Goal: Communication & Community: Answer question/provide support

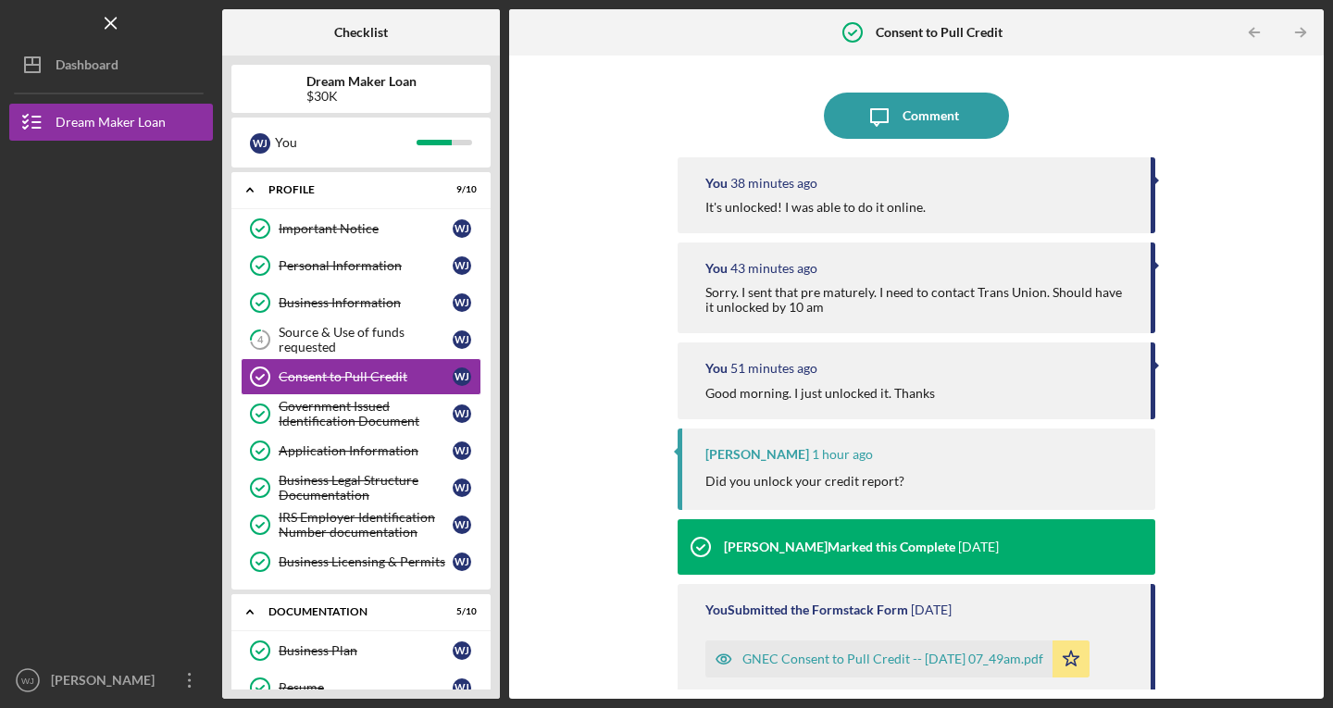
scroll to position [415, 0]
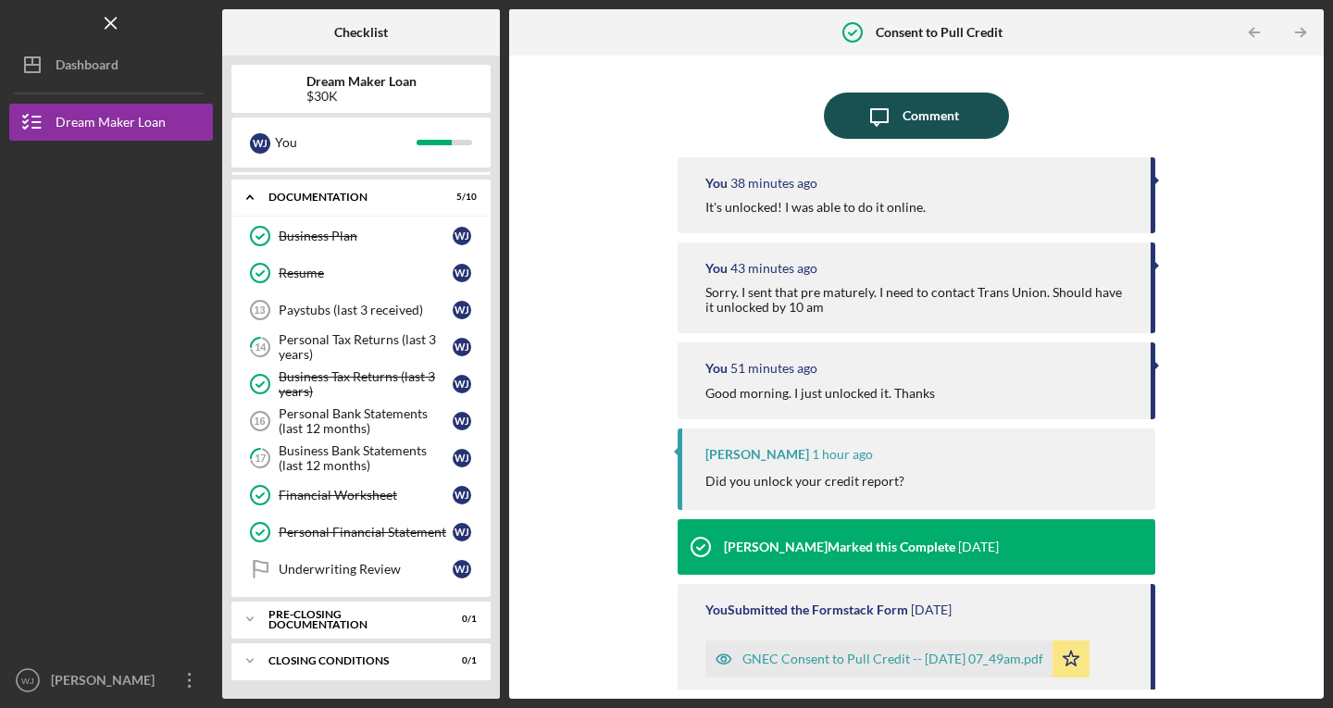
click at [902, 118] on div "Comment" at bounding box center [930, 116] width 56 height 46
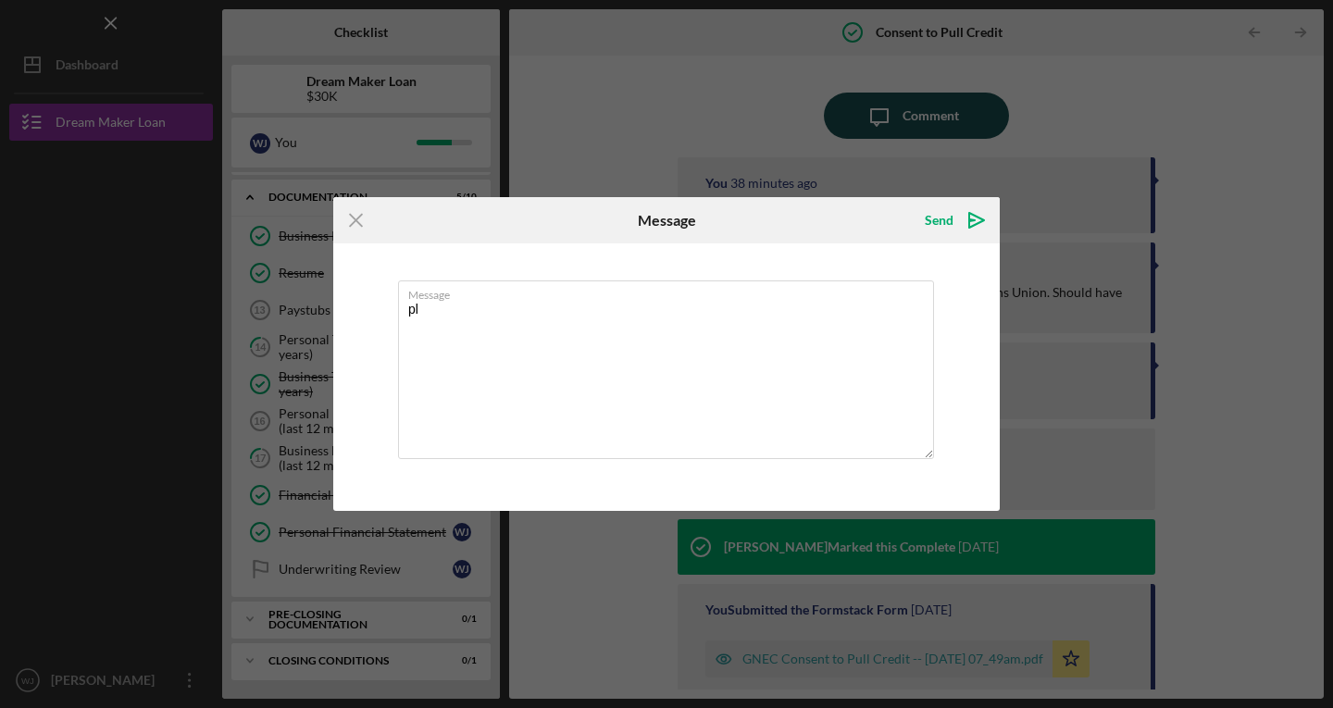
type textarea "p"
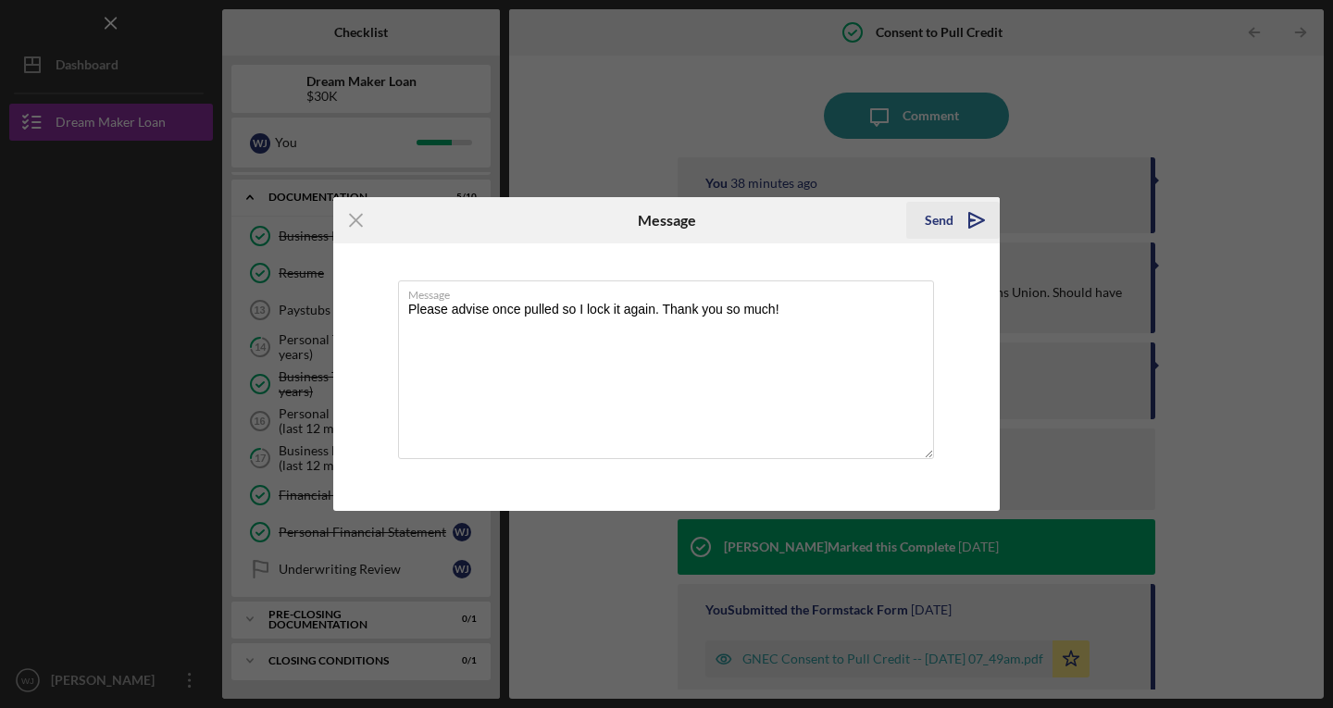
type textarea "Please advise once pulled so I lock it again. Thank you so much!"
click at [962, 216] on icon "Icon/icon-invite-send" at bounding box center [976, 220] width 46 height 46
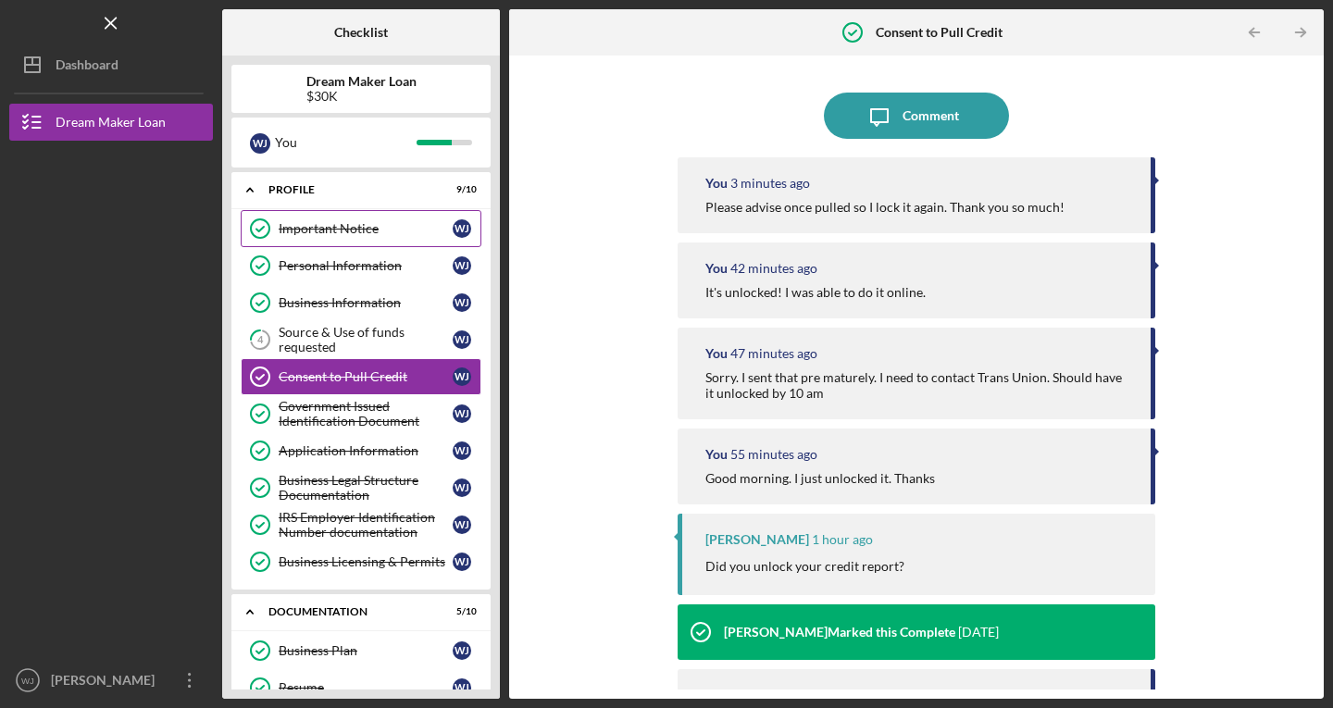
click at [355, 230] on div "Important Notice" at bounding box center [366, 228] width 174 height 15
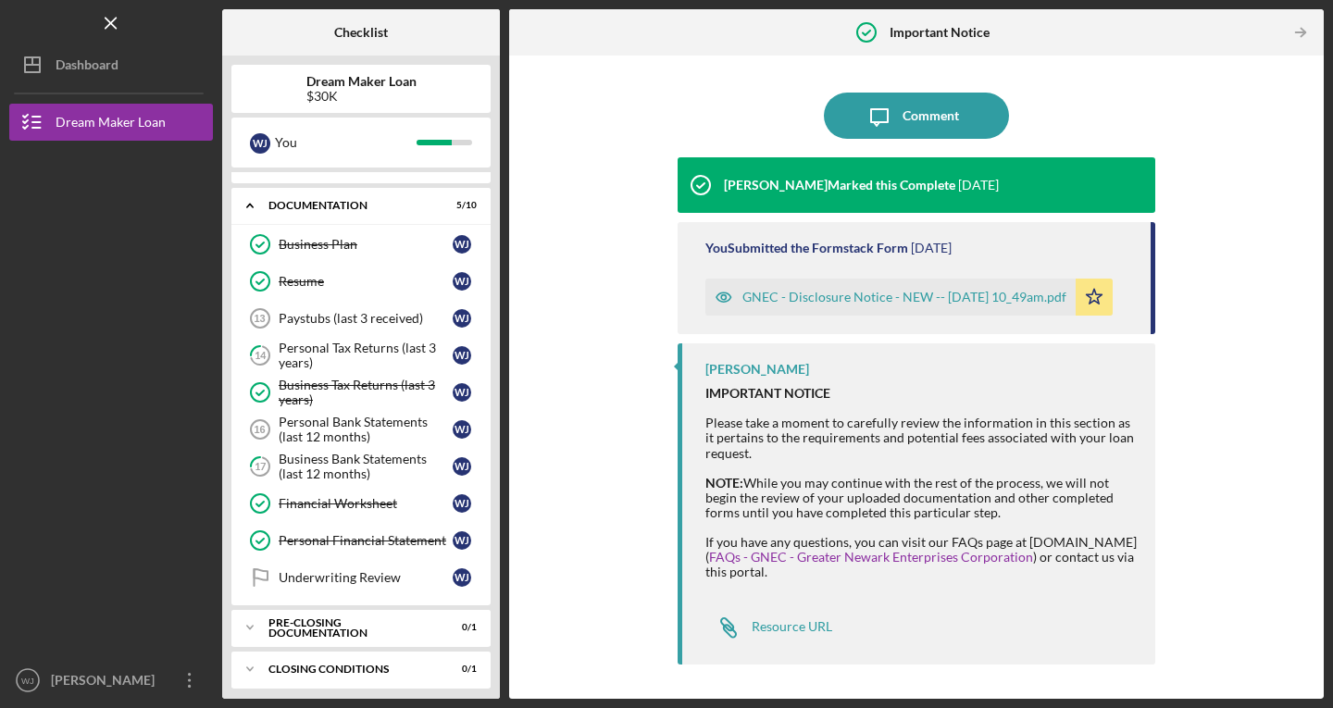
scroll to position [405, 0]
click at [326, 323] on div "Paystubs (last 3 received)" at bounding box center [366, 319] width 174 height 15
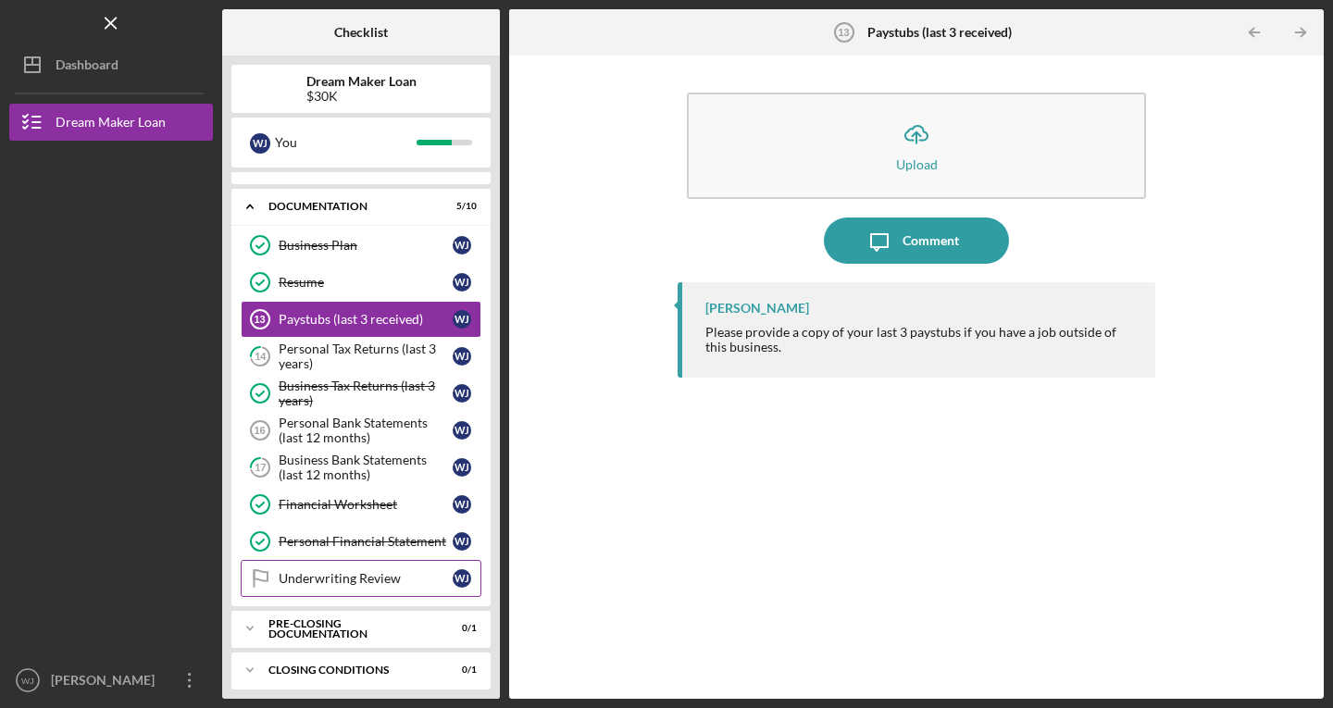
click at [335, 573] on div "Underwriting Review" at bounding box center [366, 578] width 174 height 15
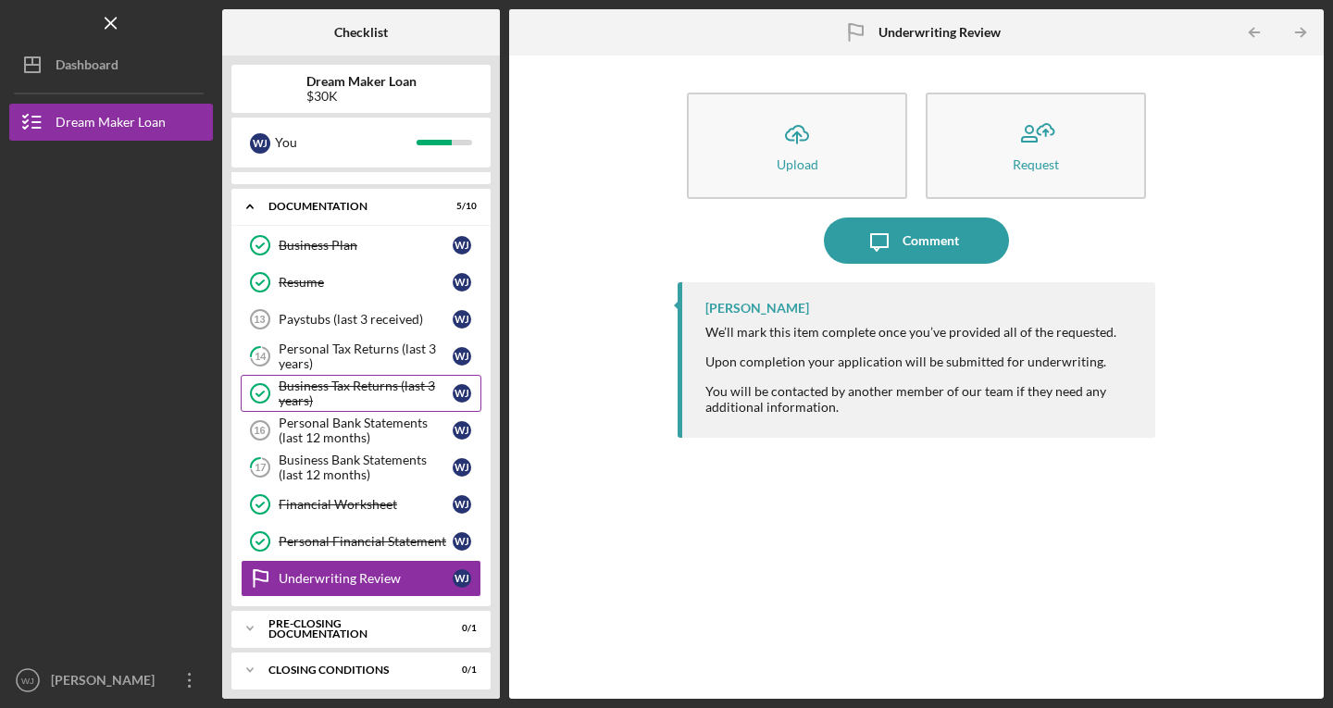
click at [386, 377] on link "Business Tax Returns (last 3 years) Business Tax Returns (last 3 years) [PERSON…" at bounding box center [361, 393] width 241 height 37
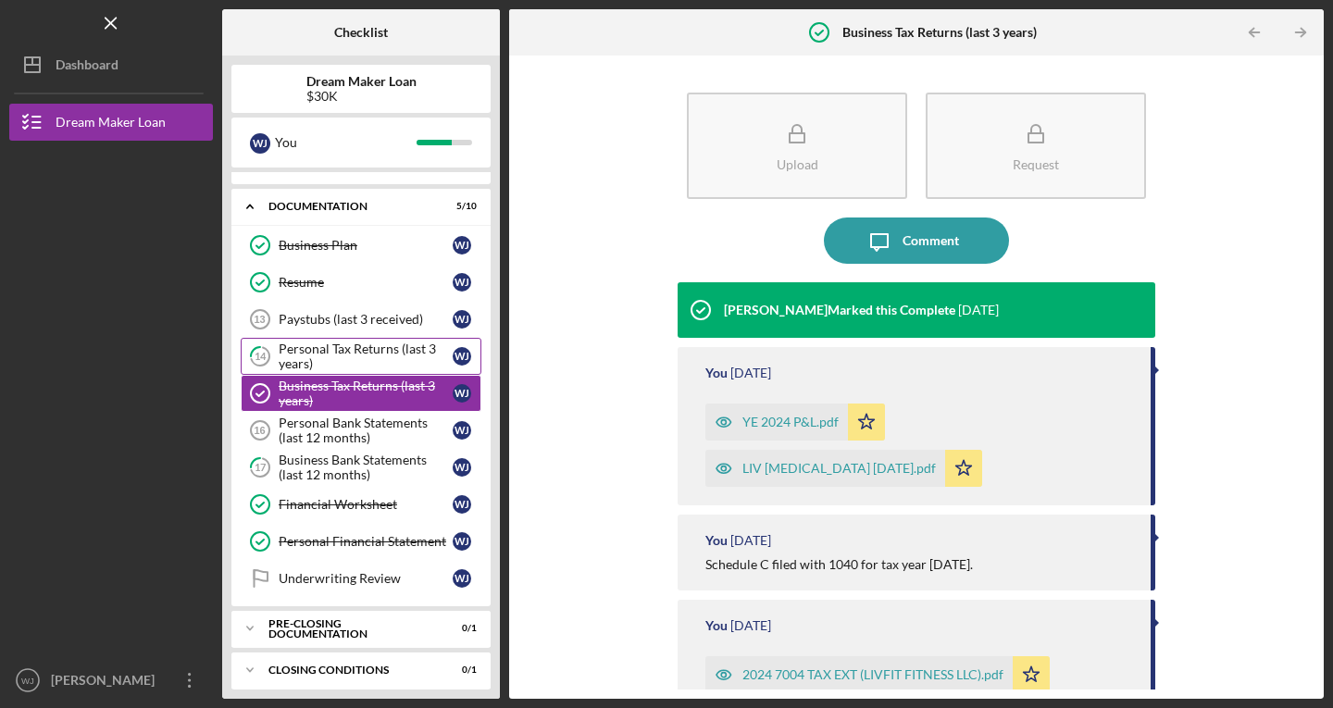
click at [418, 361] on div "Personal Tax Returns (last 3 years)" at bounding box center [366, 356] width 174 height 30
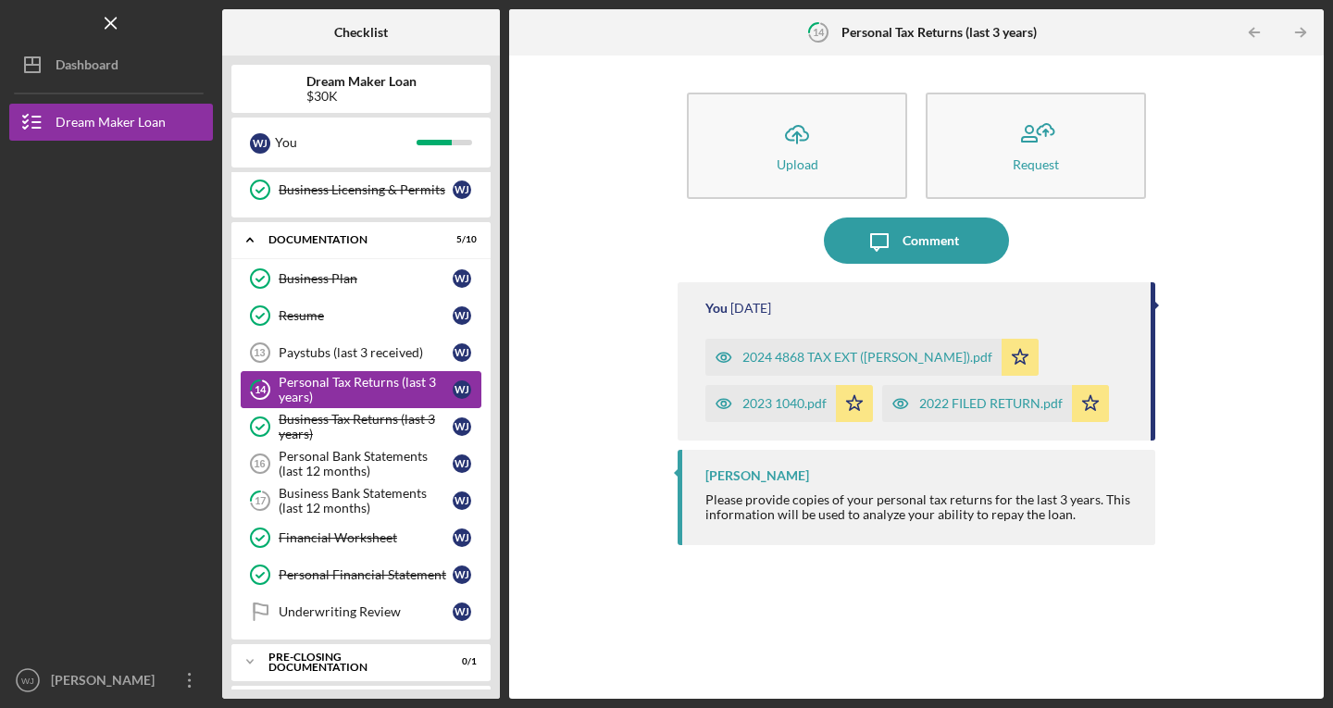
scroll to position [373, 0]
click at [418, 474] on div "Personal Bank Statements (last 12 months)" at bounding box center [366, 463] width 174 height 30
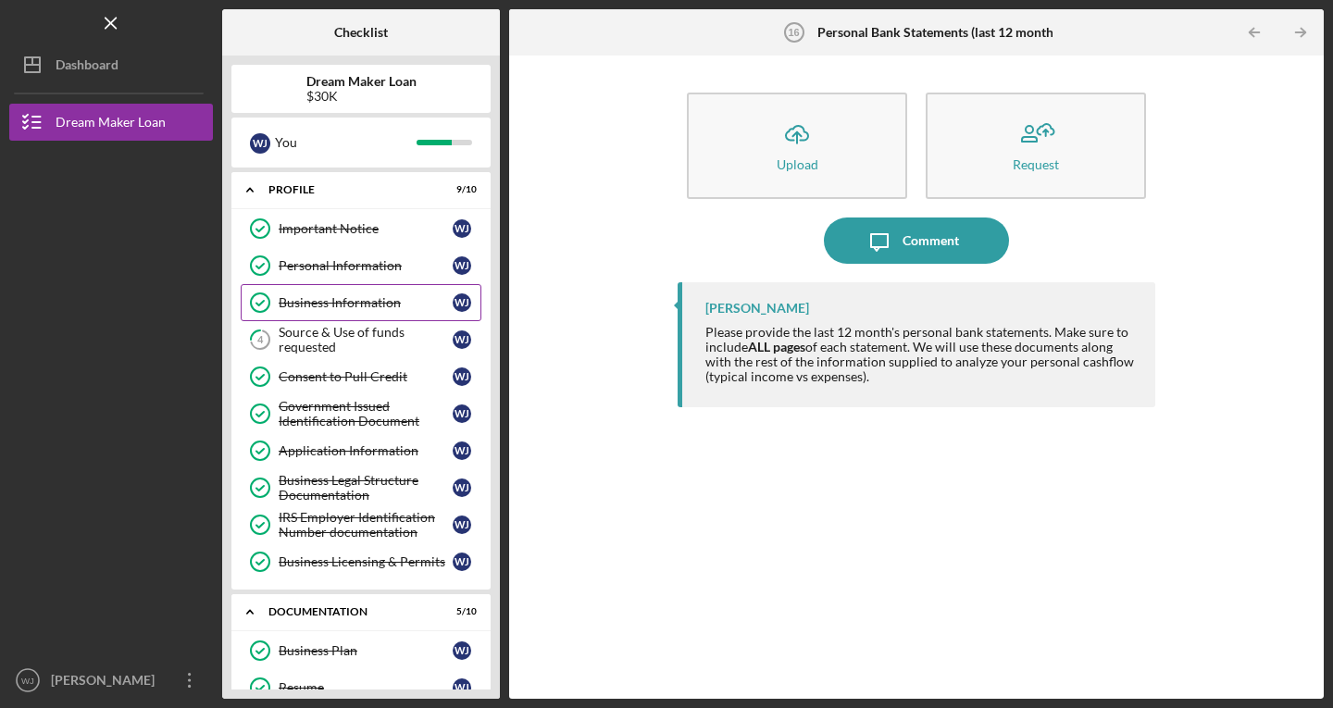
click at [289, 300] on div "Business Information" at bounding box center [366, 302] width 174 height 15
